Goal: Task Accomplishment & Management: Manage account settings

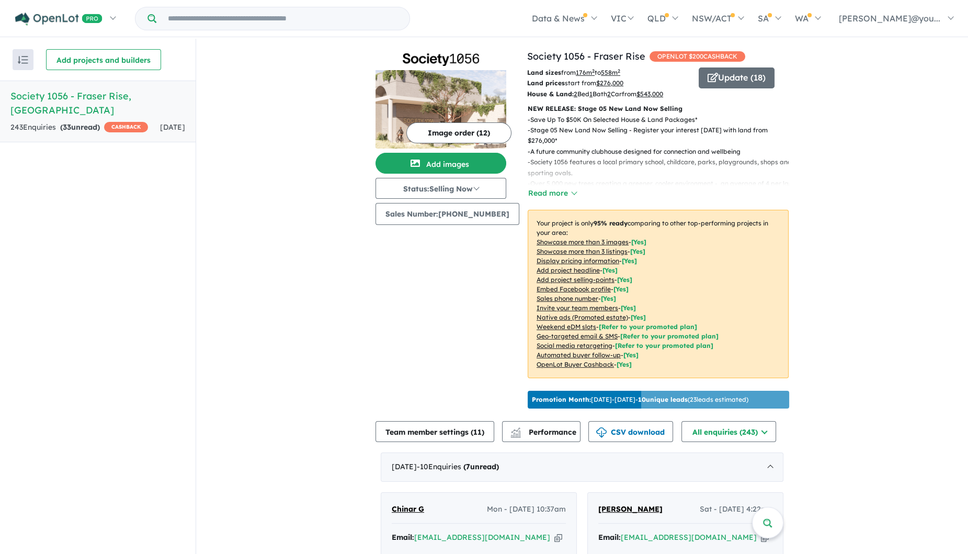
scroll to position [881, 0]
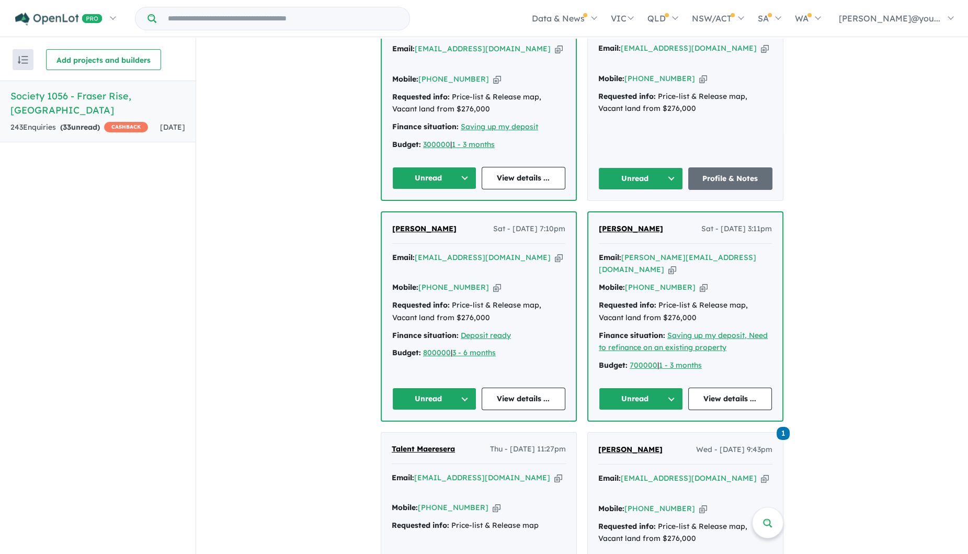
click at [665, 387] on button "Unread" at bounding box center [641, 398] width 84 height 22
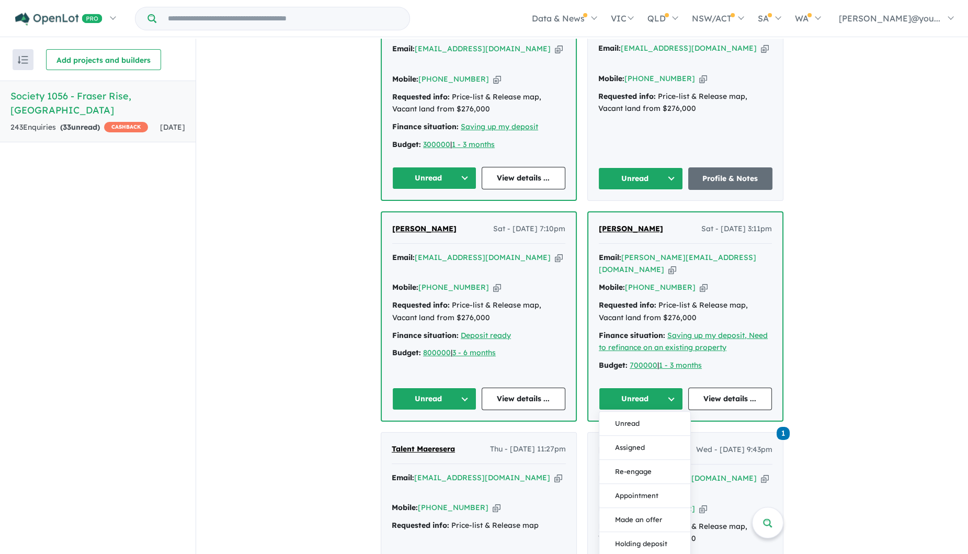
drag, startPoint x: 842, startPoint y: 268, endPoint x: 785, endPoint y: 275, distance: 56.9
click at [842, 267] on div "View all projects in your account Society 1056 - Fraser Rise OPENLOT $ 200 CASH…" at bounding box center [582, 356] width 772 height 2398
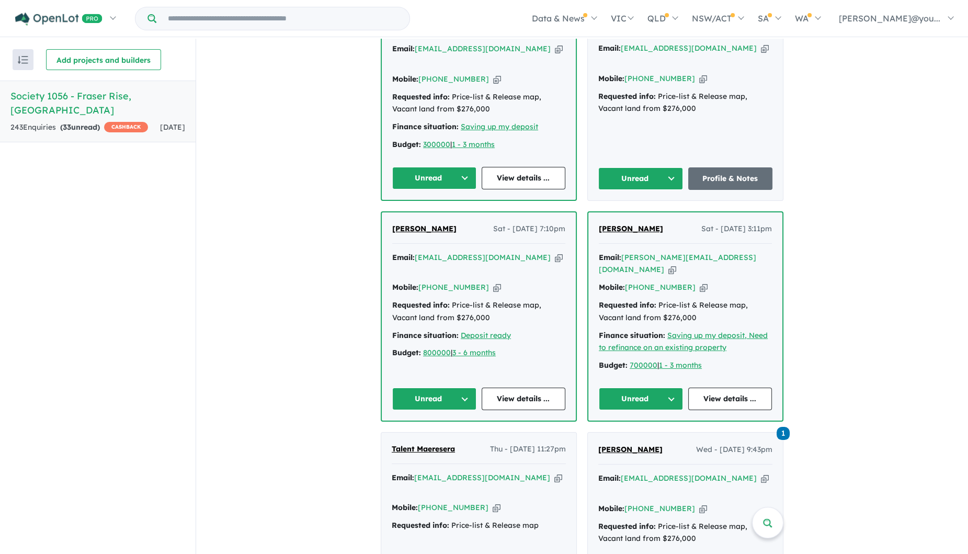
click at [676, 264] on icon "button" at bounding box center [672, 269] width 8 height 11
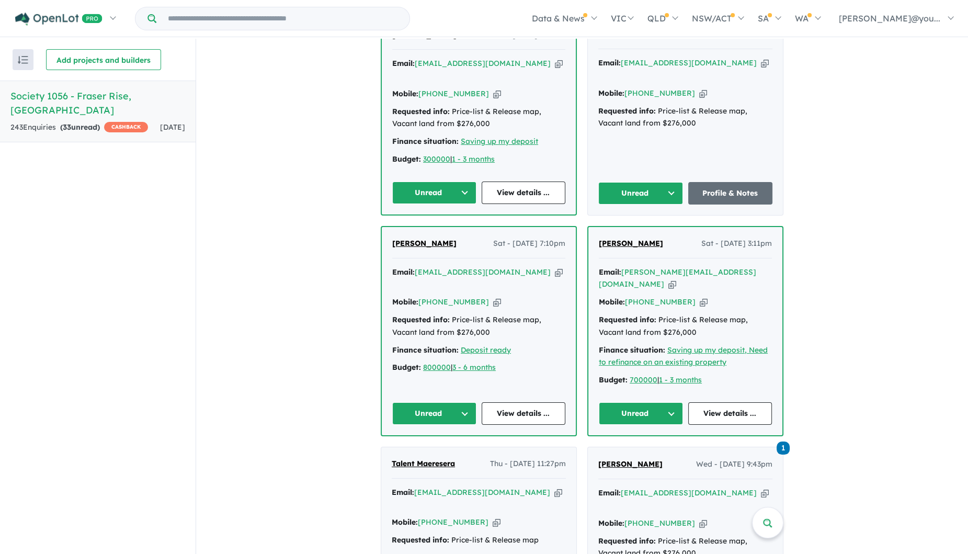
scroll to position [947, 0]
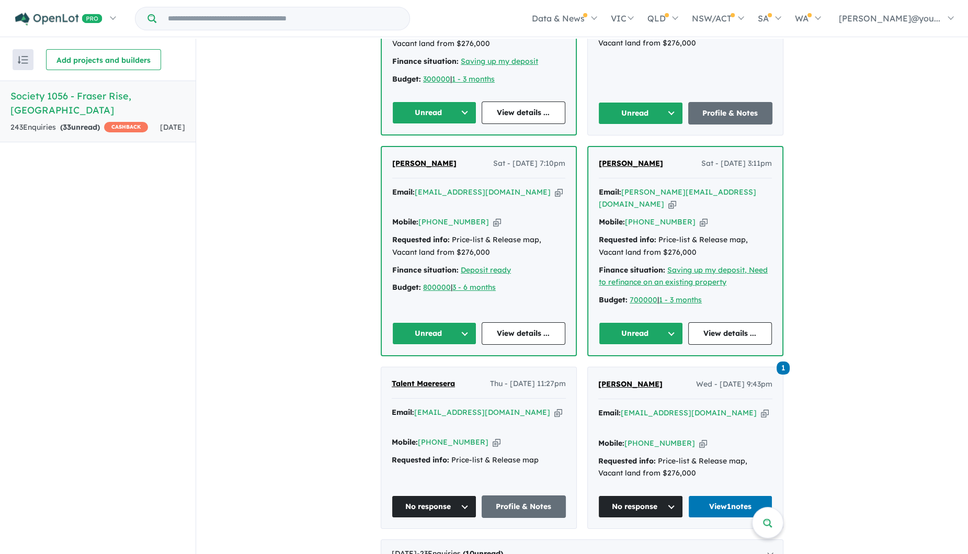
click at [635, 322] on button "Unread" at bounding box center [641, 333] width 84 height 22
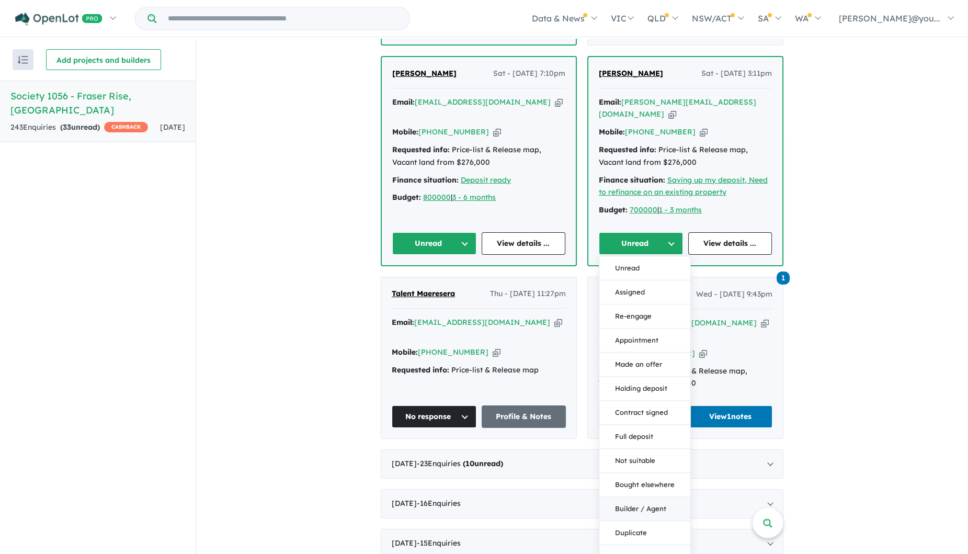
scroll to position [1077, 0]
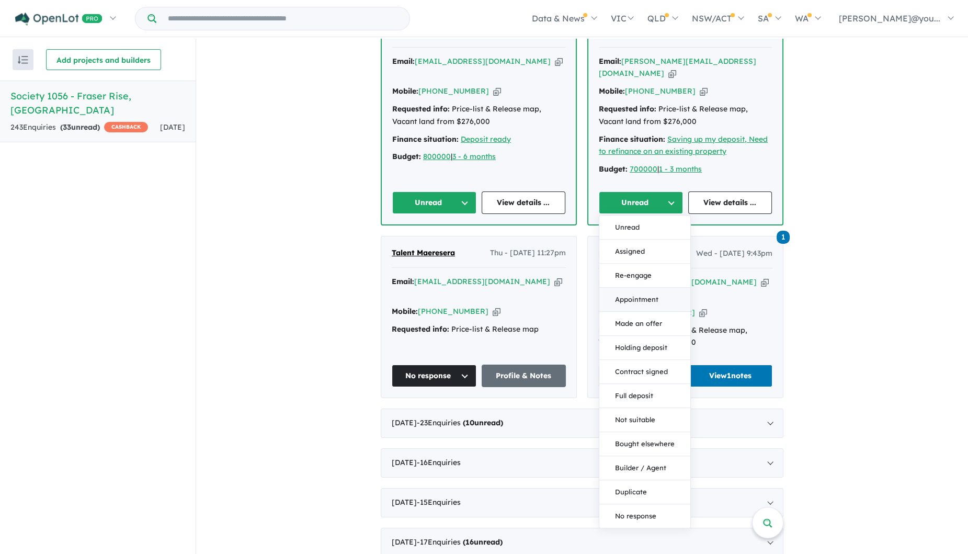
click at [656, 288] on button "Appointment" at bounding box center [644, 300] width 91 height 24
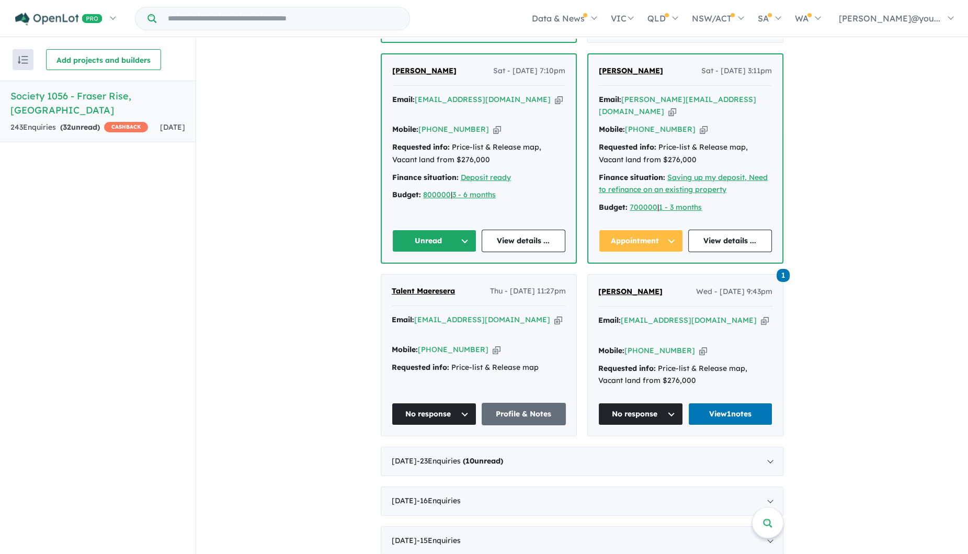
scroll to position [947, 0]
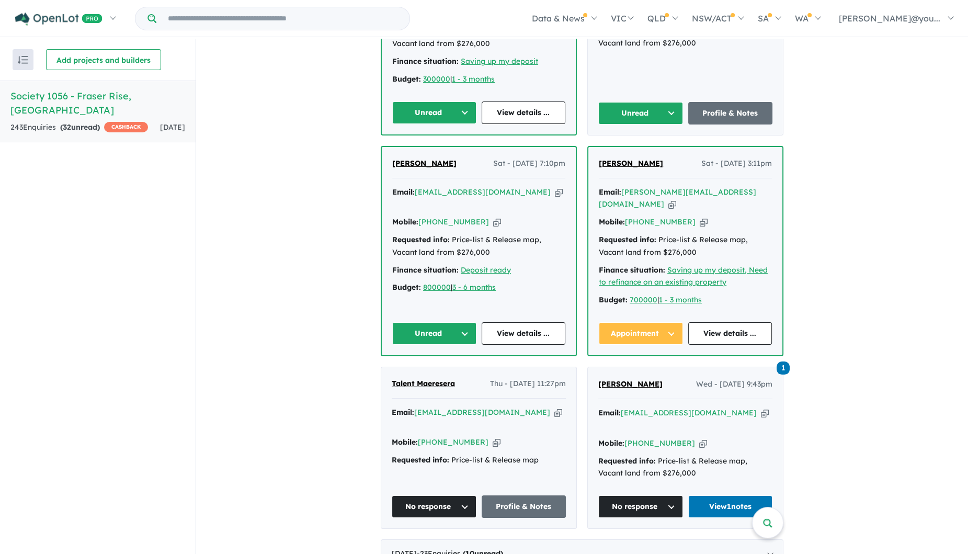
click at [555, 187] on icon "button" at bounding box center [559, 192] width 8 height 11
click at [457, 322] on button "Unread" at bounding box center [434, 333] width 84 height 22
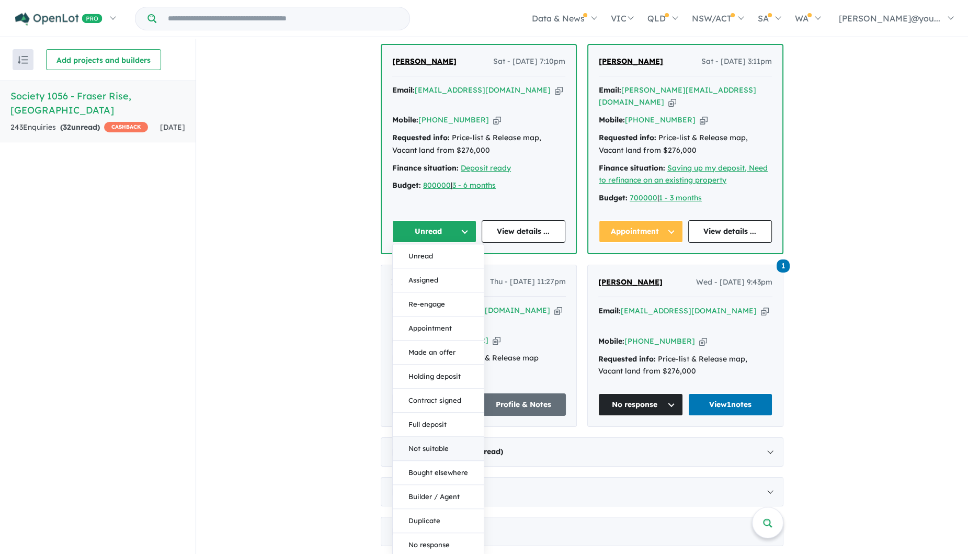
scroll to position [1077, 0]
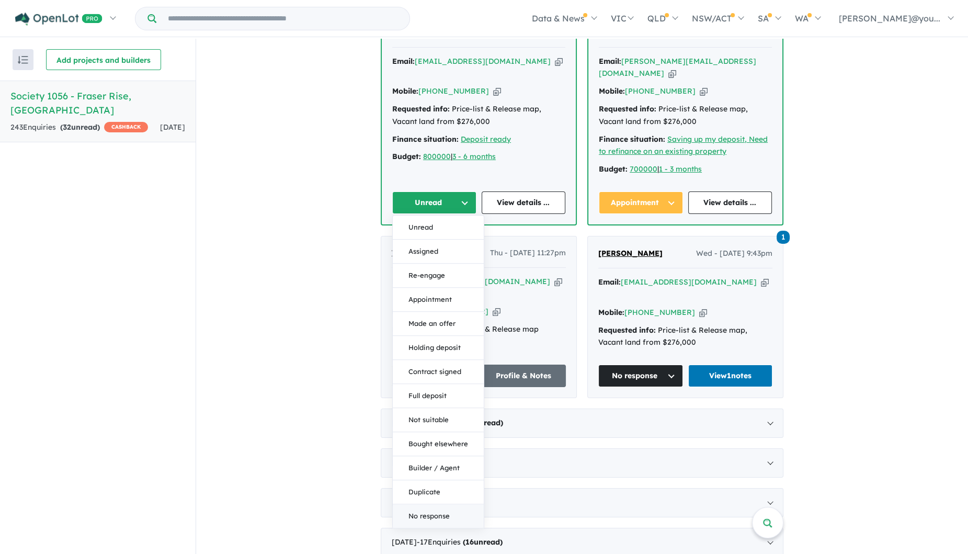
click at [435, 504] on button "No response" at bounding box center [438, 516] width 91 height 24
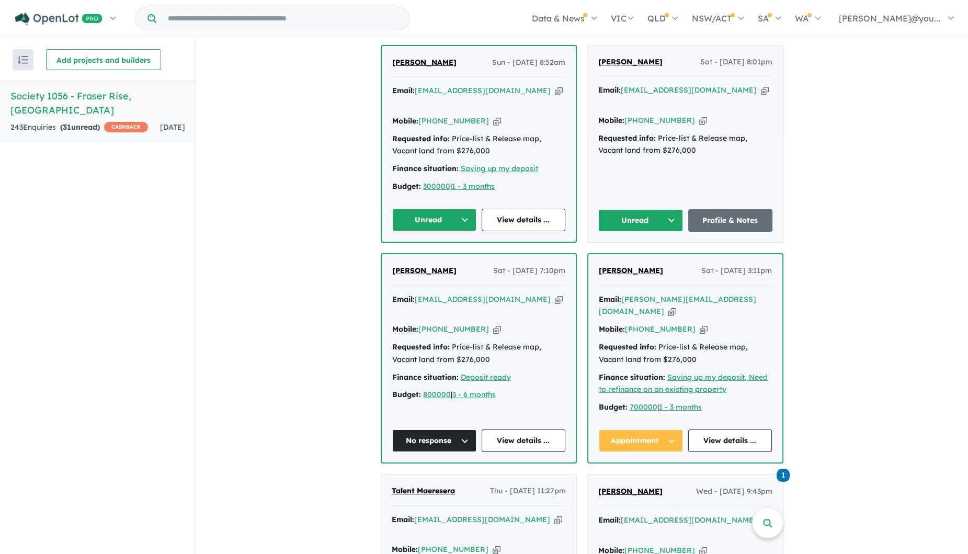
scroll to position [685, 0]
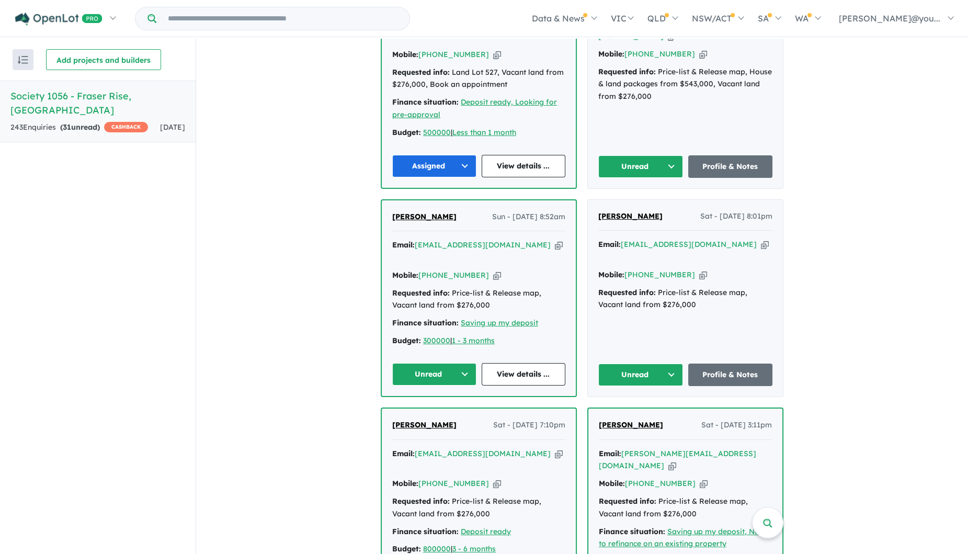
click at [761, 239] on icon "button" at bounding box center [765, 244] width 8 height 11
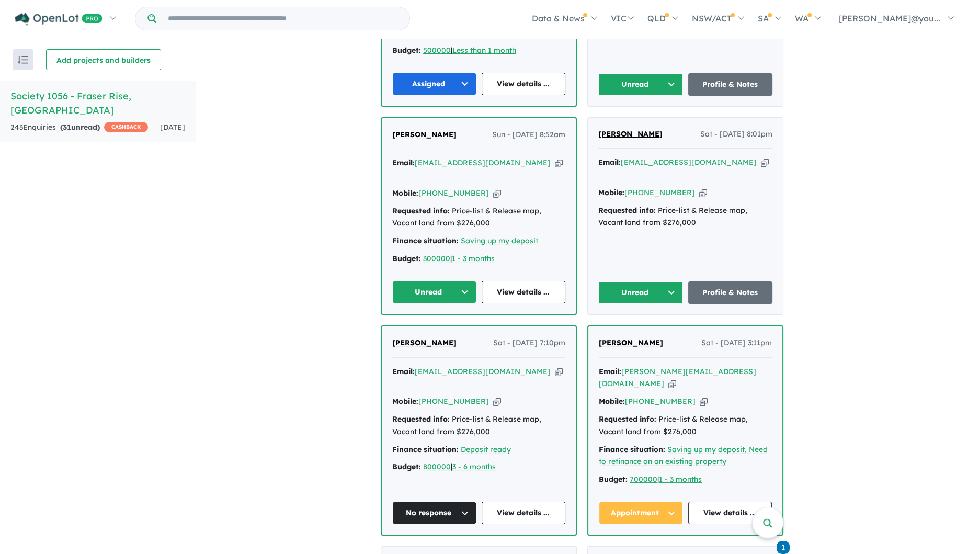
scroll to position [751, 0]
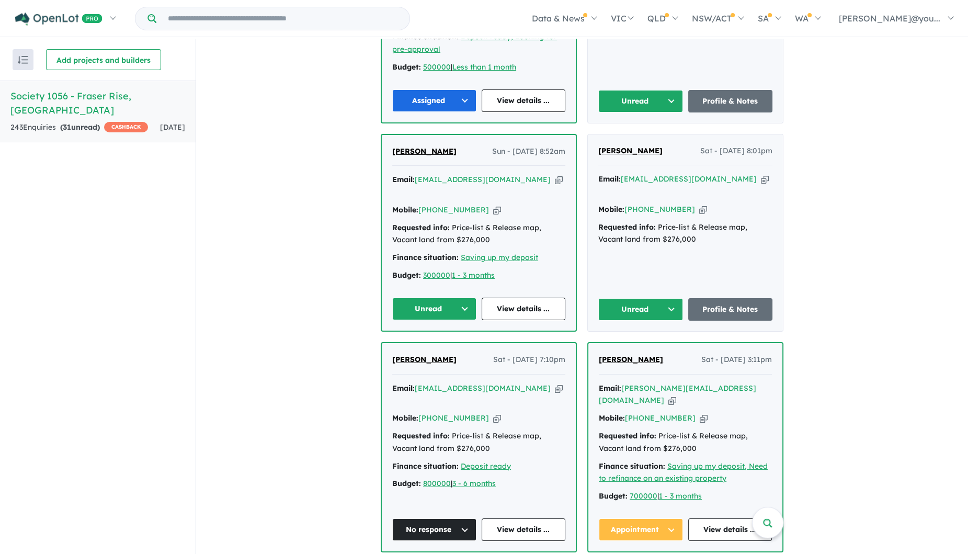
click at [666, 298] on button "Unread" at bounding box center [640, 309] width 85 height 22
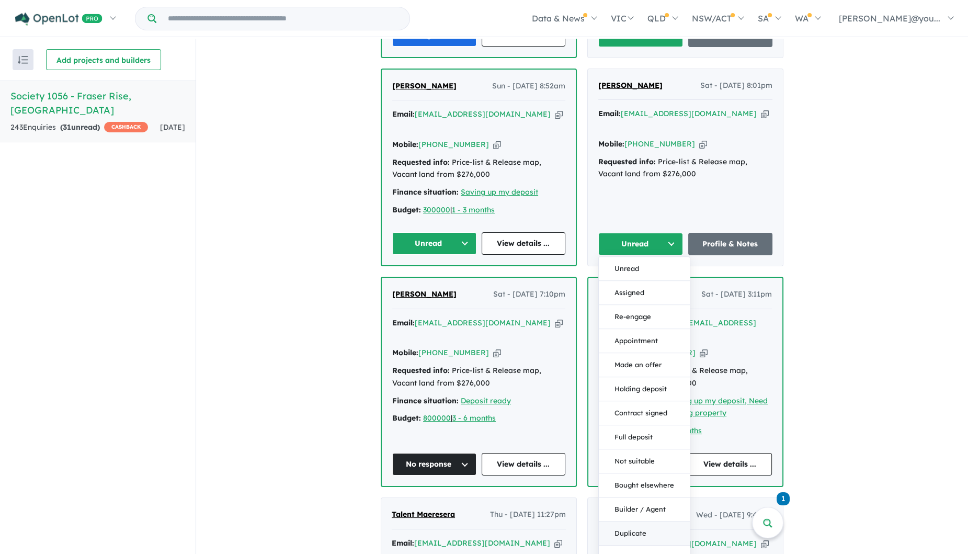
scroll to position [881, 0]
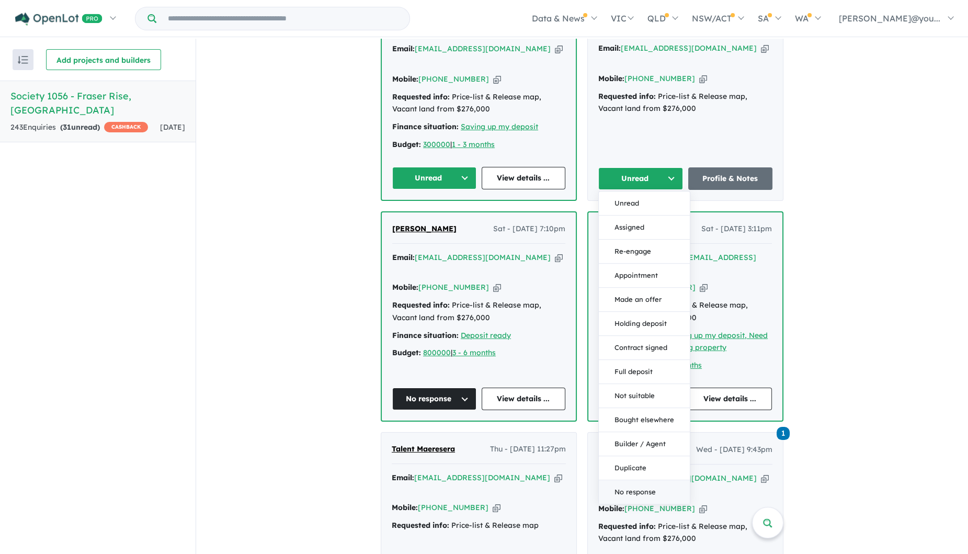
click at [650, 480] on button "No response" at bounding box center [644, 492] width 91 height 24
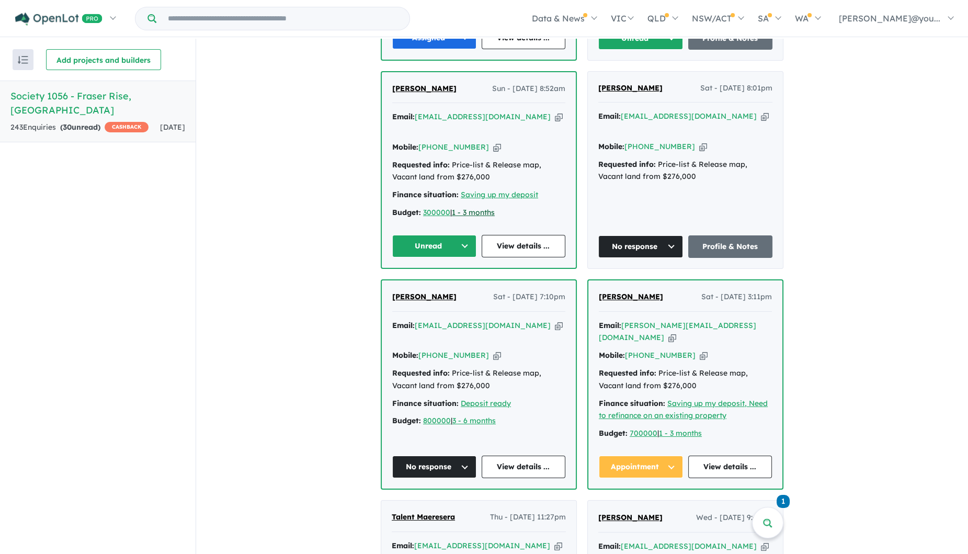
scroll to position [751, 0]
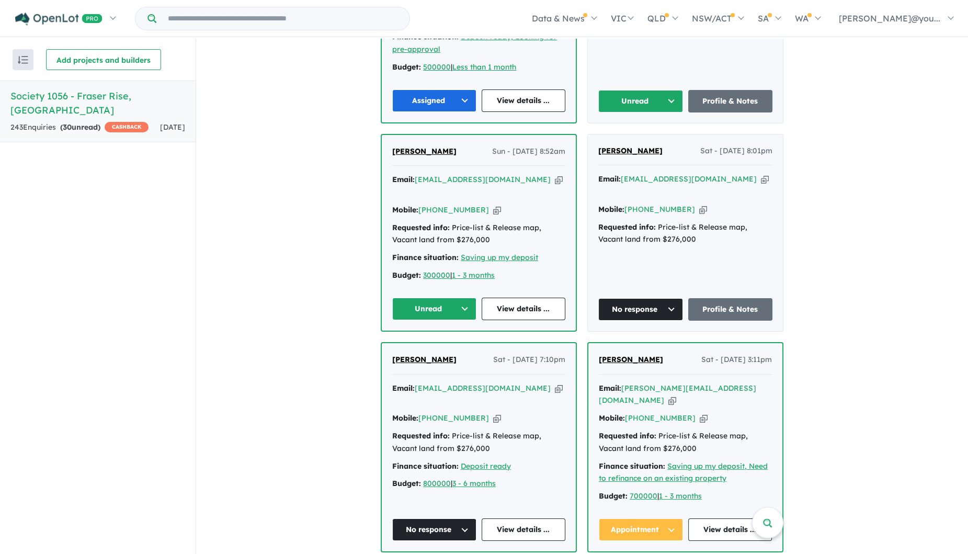
click at [555, 174] on icon "button" at bounding box center [559, 179] width 8 height 11
click at [461, 297] on button "Unread" at bounding box center [434, 308] width 84 height 22
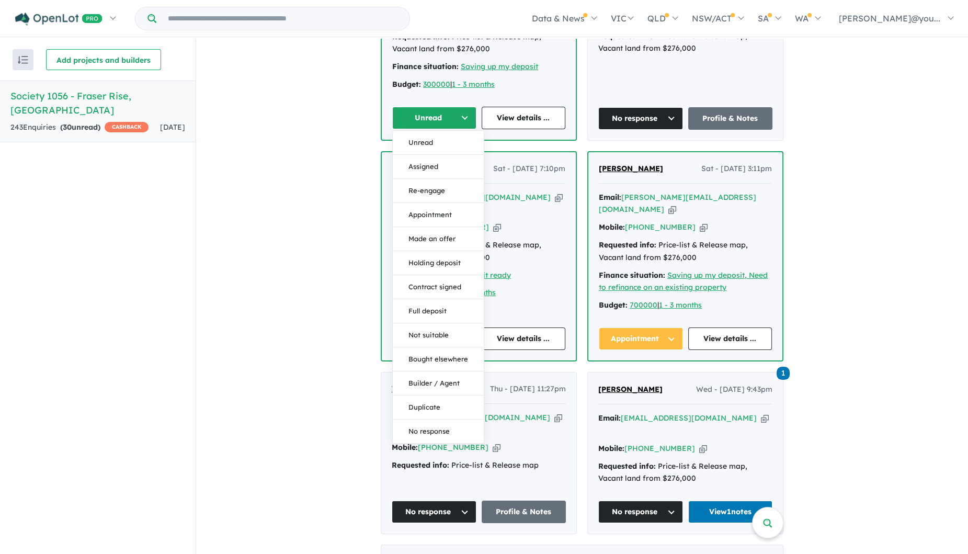
scroll to position [947, 0]
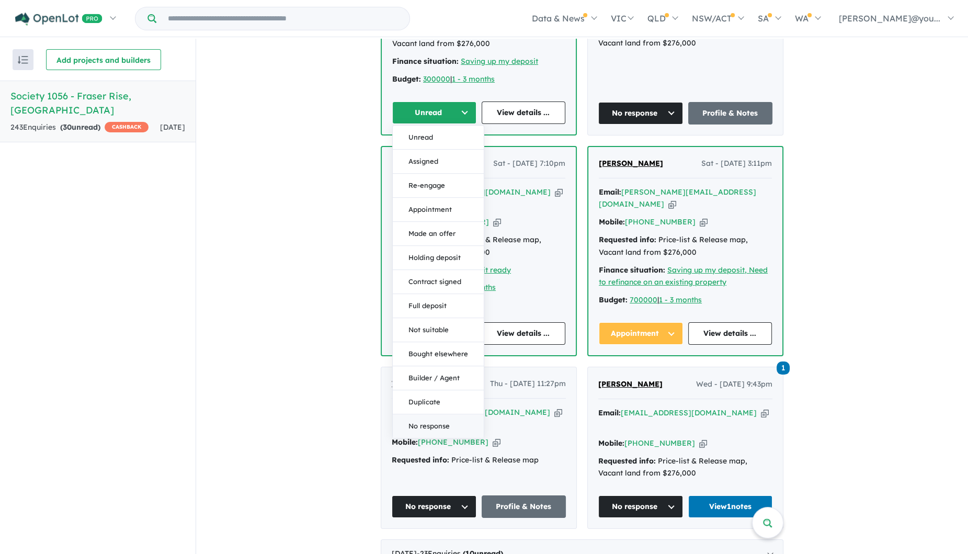
click at [439, 414] on button "No response" at bounding box center [438, 426] width 91 height 24
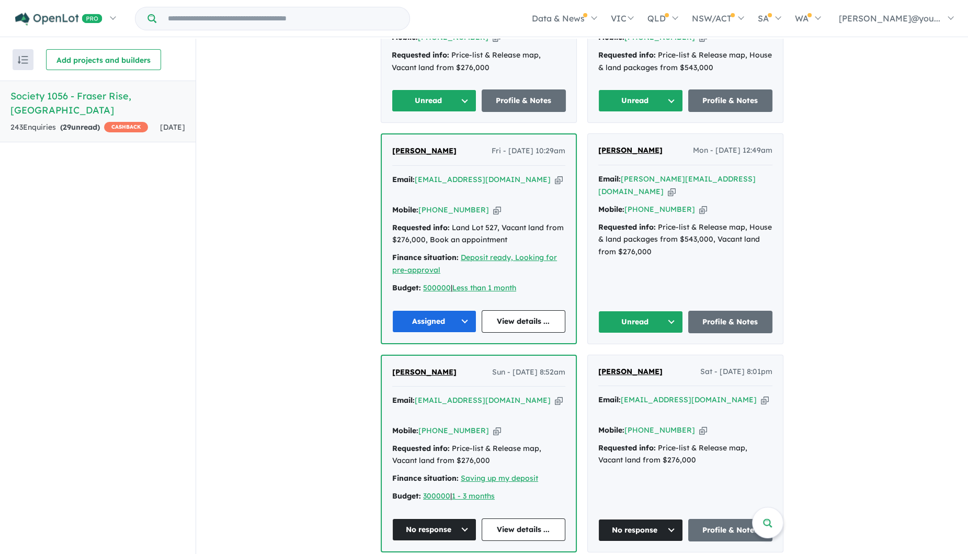
scroll to position [489, 0]
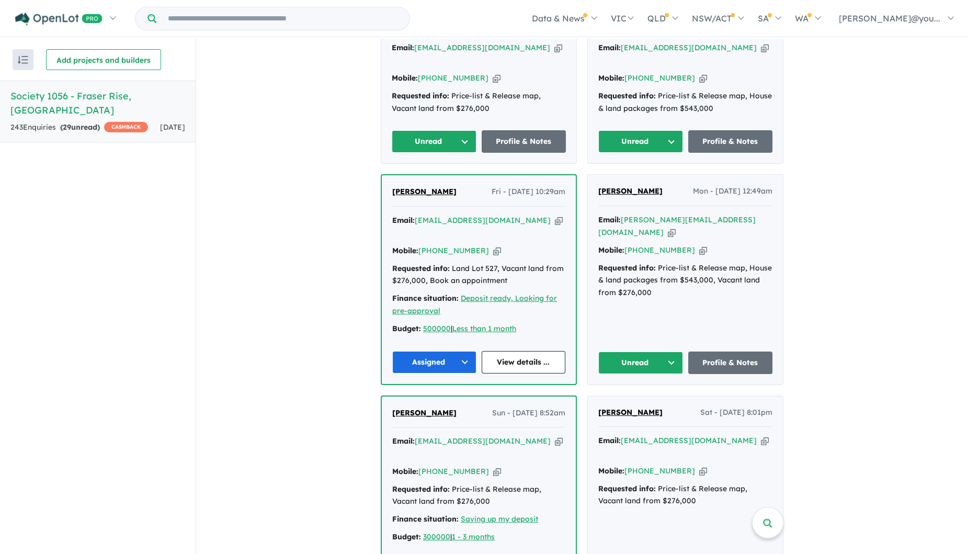
click at [675, 227] on icon "button" at bounding box center [672, 232] width 8 height 11
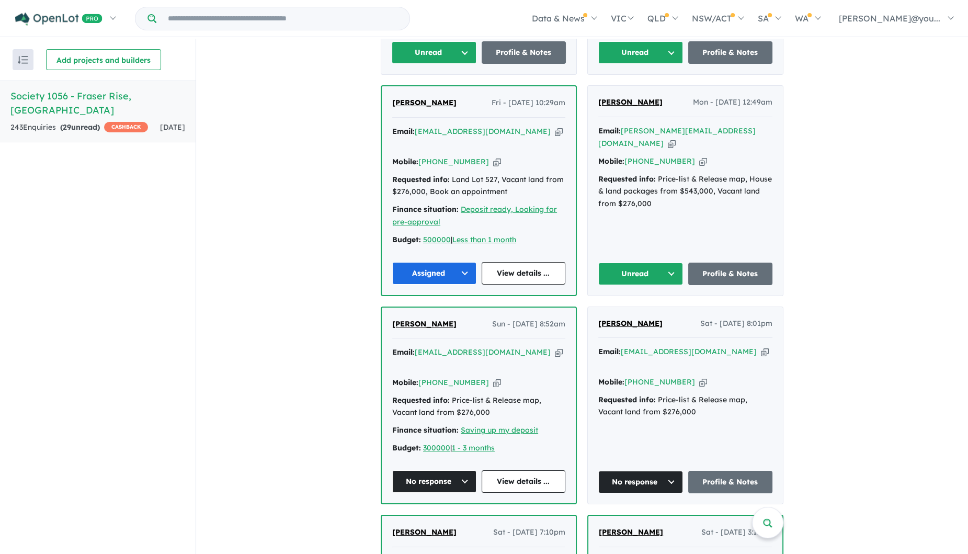
click at [670, 262] on button "Unread" at bounding box center [640, 273] width 85 height 22
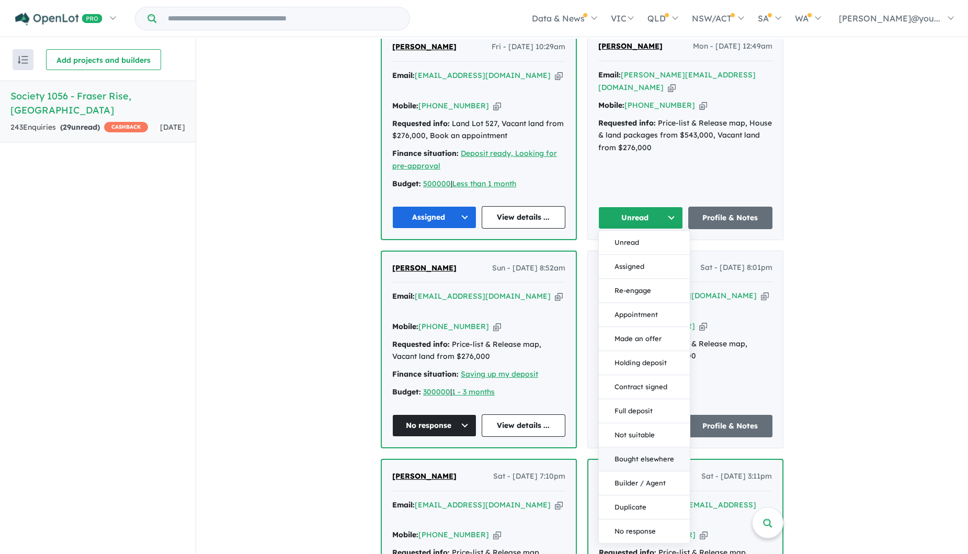
scroll to position [709, 0]
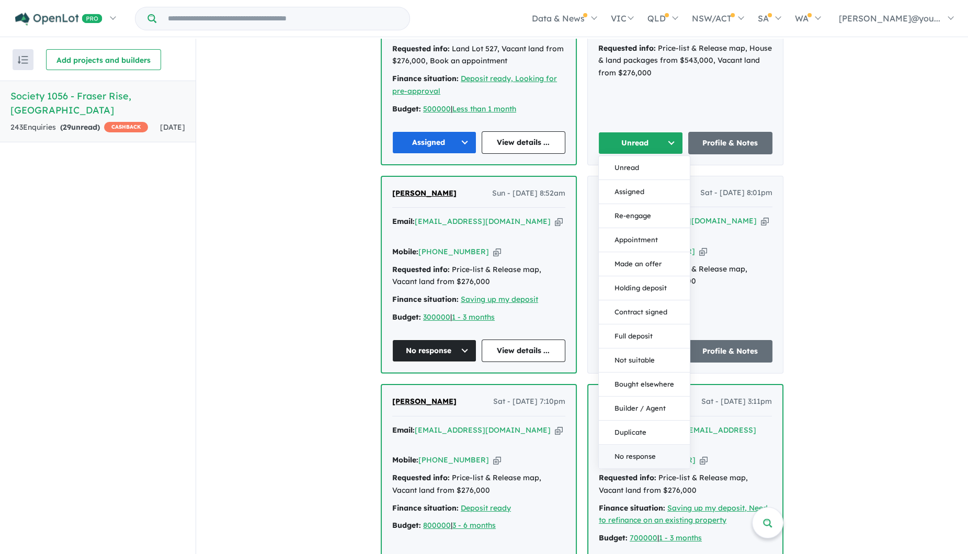
click at [643, 444] on button "No response" at bounding box center [644, 456] width 91 height 24
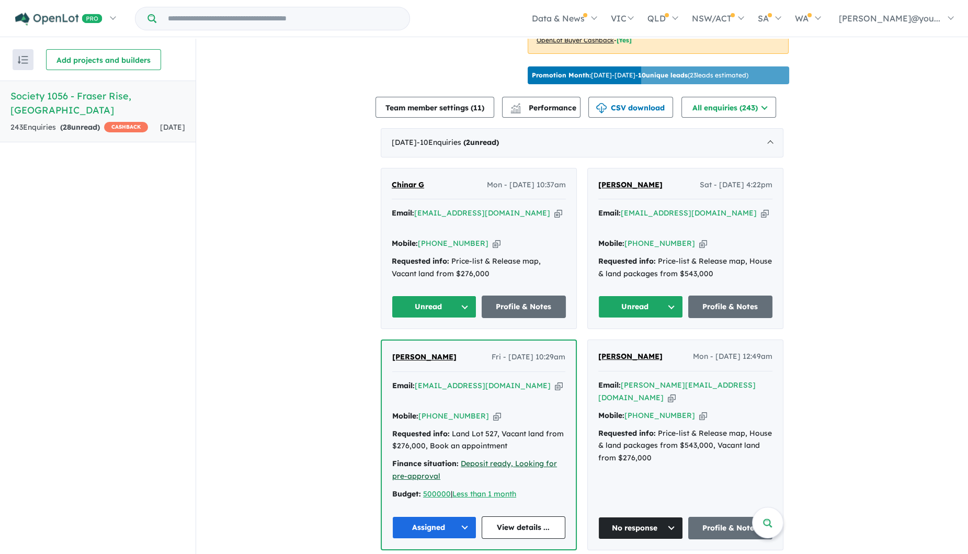
scroll to position [317, 0]
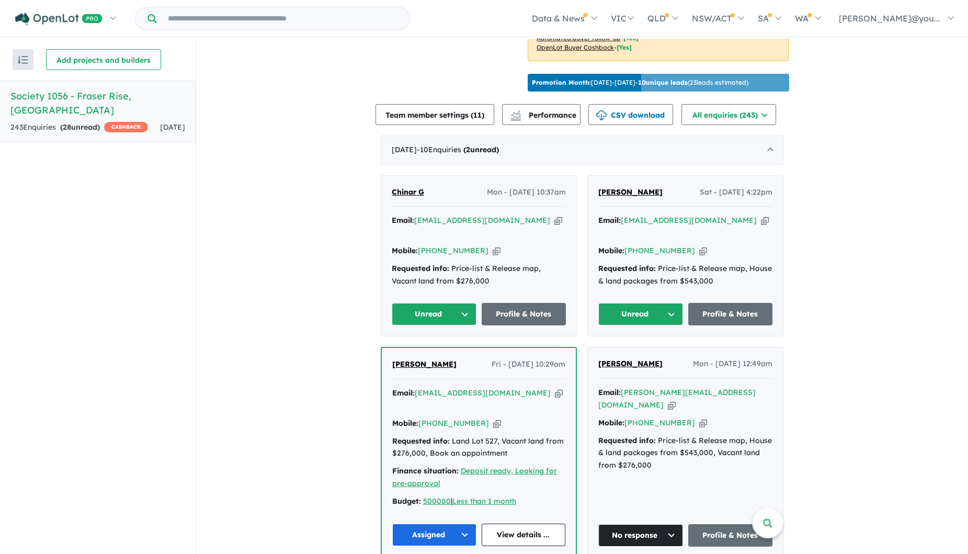
click at [761, 226] on icon "button" at bounding box center [765, 220] width 8 height 11
click at [668, 312] on button "Unread" at bounding box center [640, 314] width 85 height 22
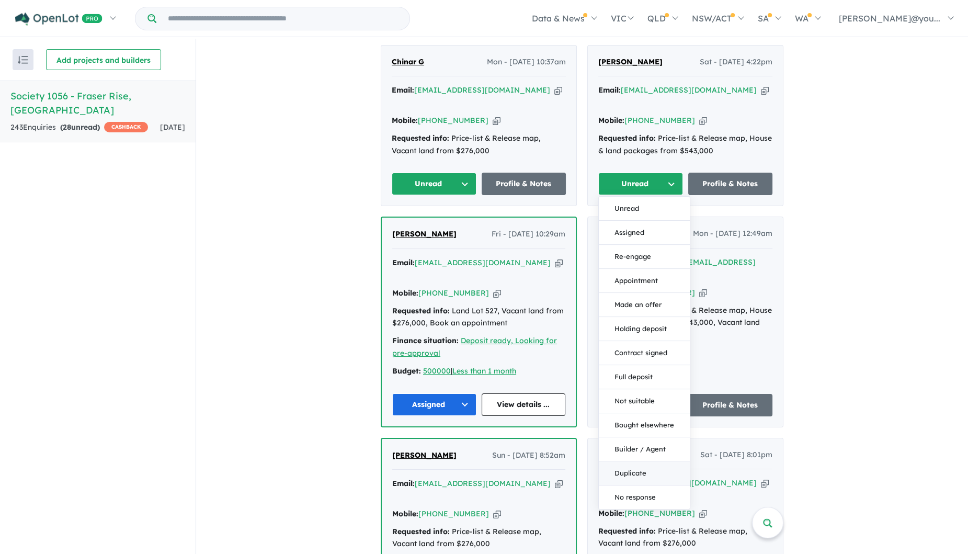
scroll to position [447, 0]
click at [652, 488] on button "No response" at bounding box center [644, 497] width 91 height 24
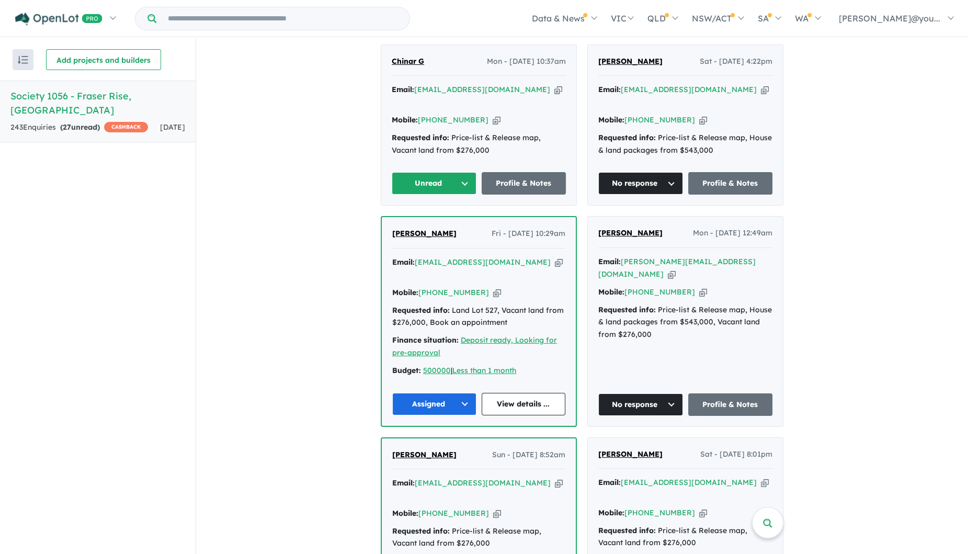
click at [554, 95] on icon "button" at bounding box center [558, 89] width 8 height 11
